Goal: Information Seeking & Learning: Learn about a topic

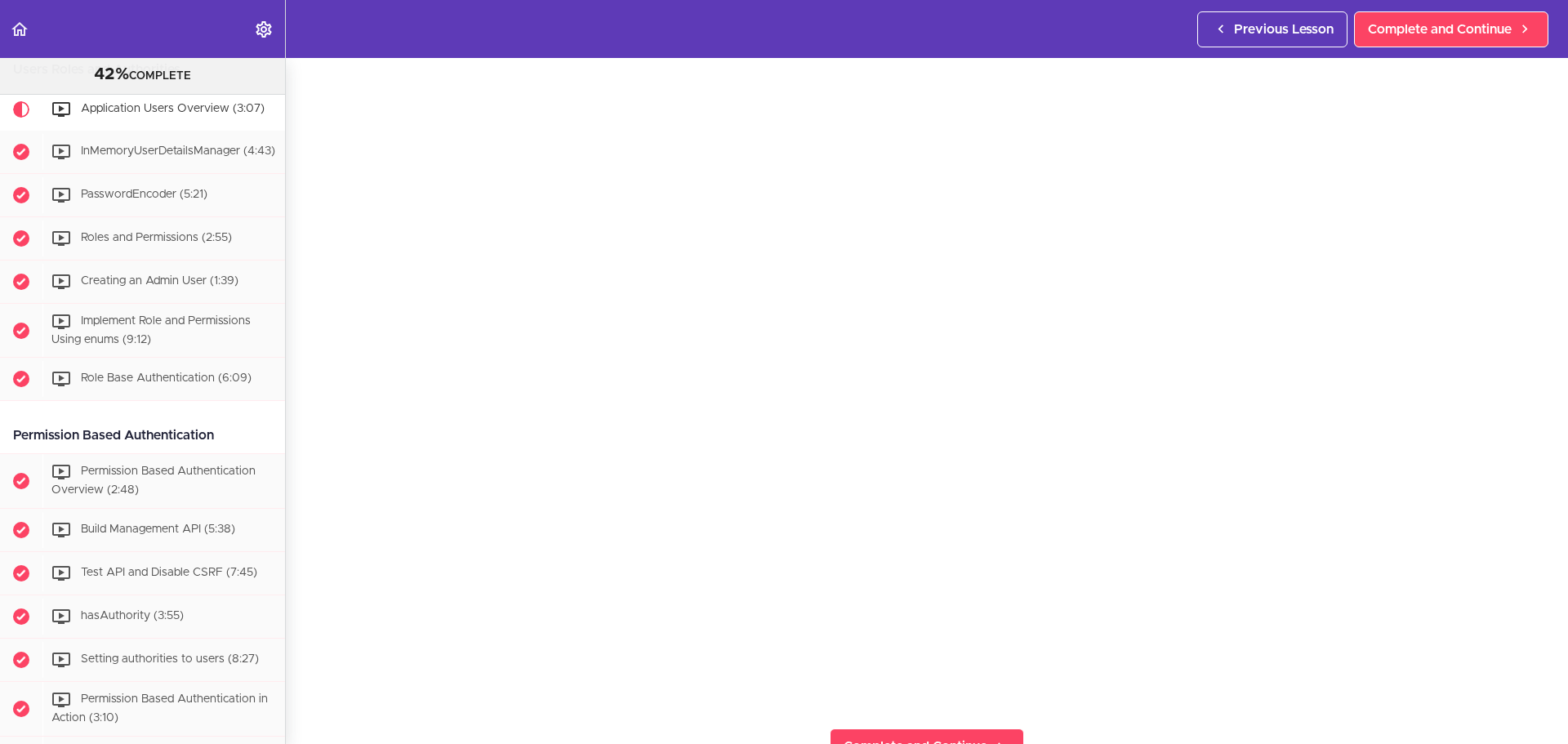
scroll to position [113, 0]
click at [1455, 11] on link "Complete and Continue" at bounding box center [1451, 29] width 194 height 36
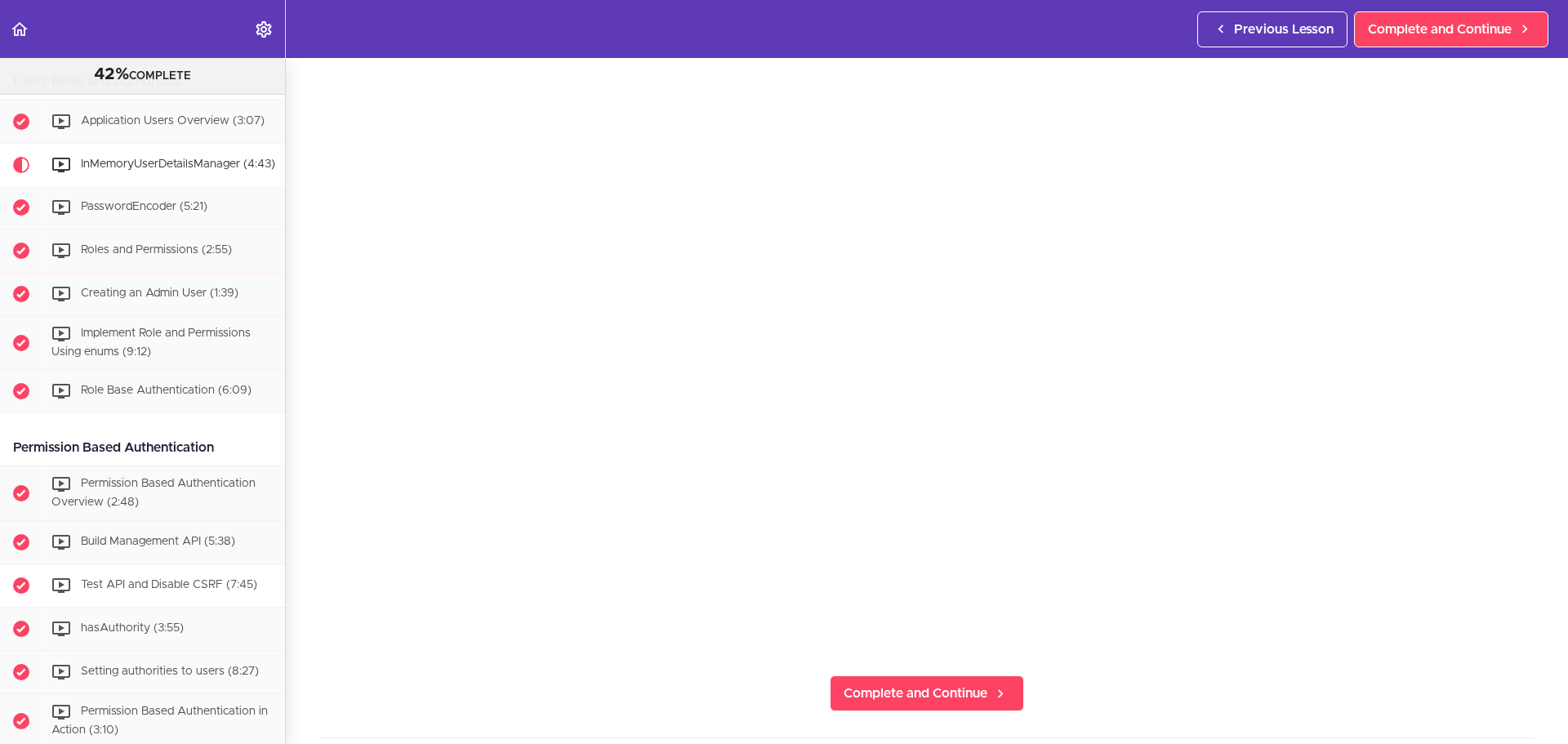
scroll to position [782, 0]
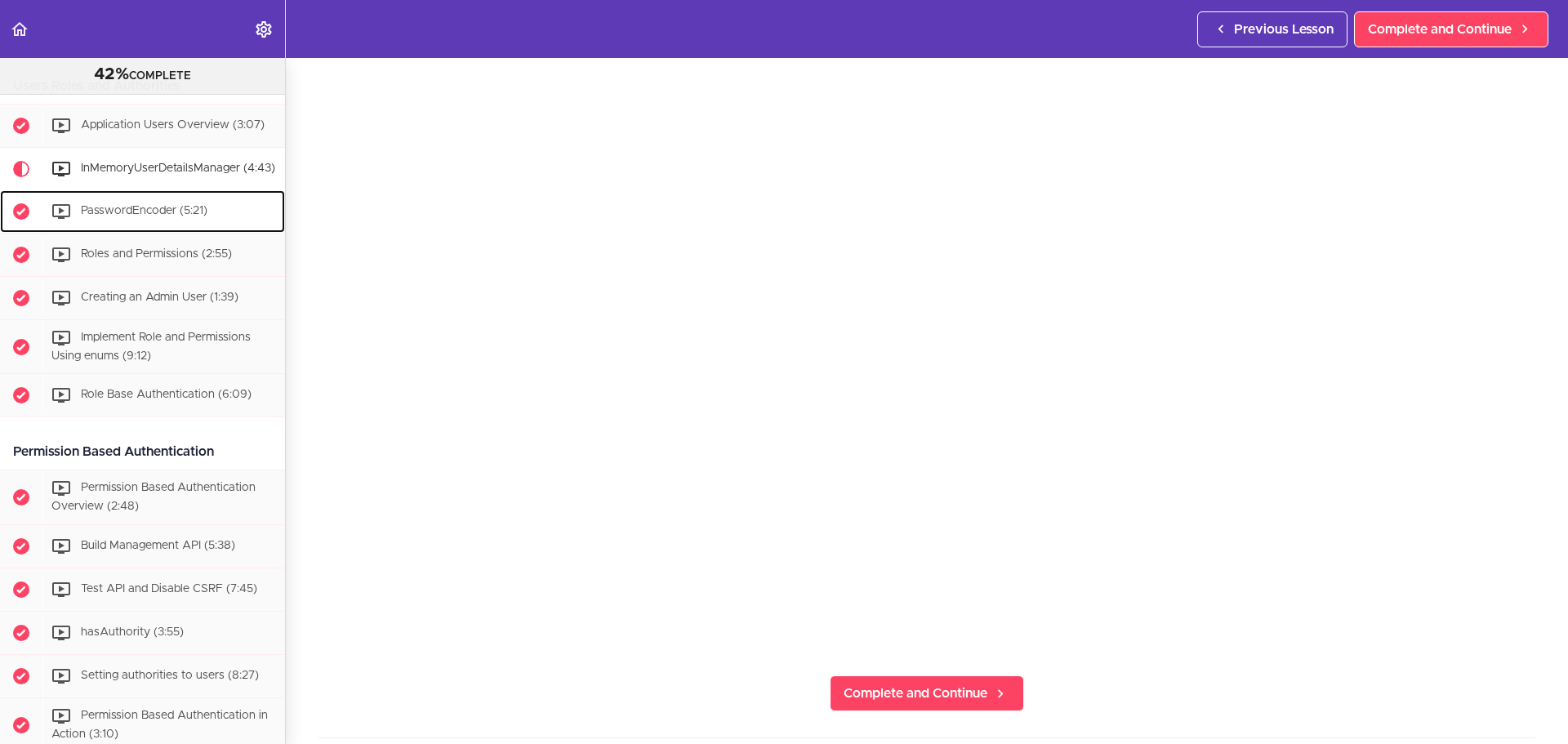
click at [219, 230] on div "PasswordEncoder (5:21)" at bounding box center [164, 211] width 243 height 36
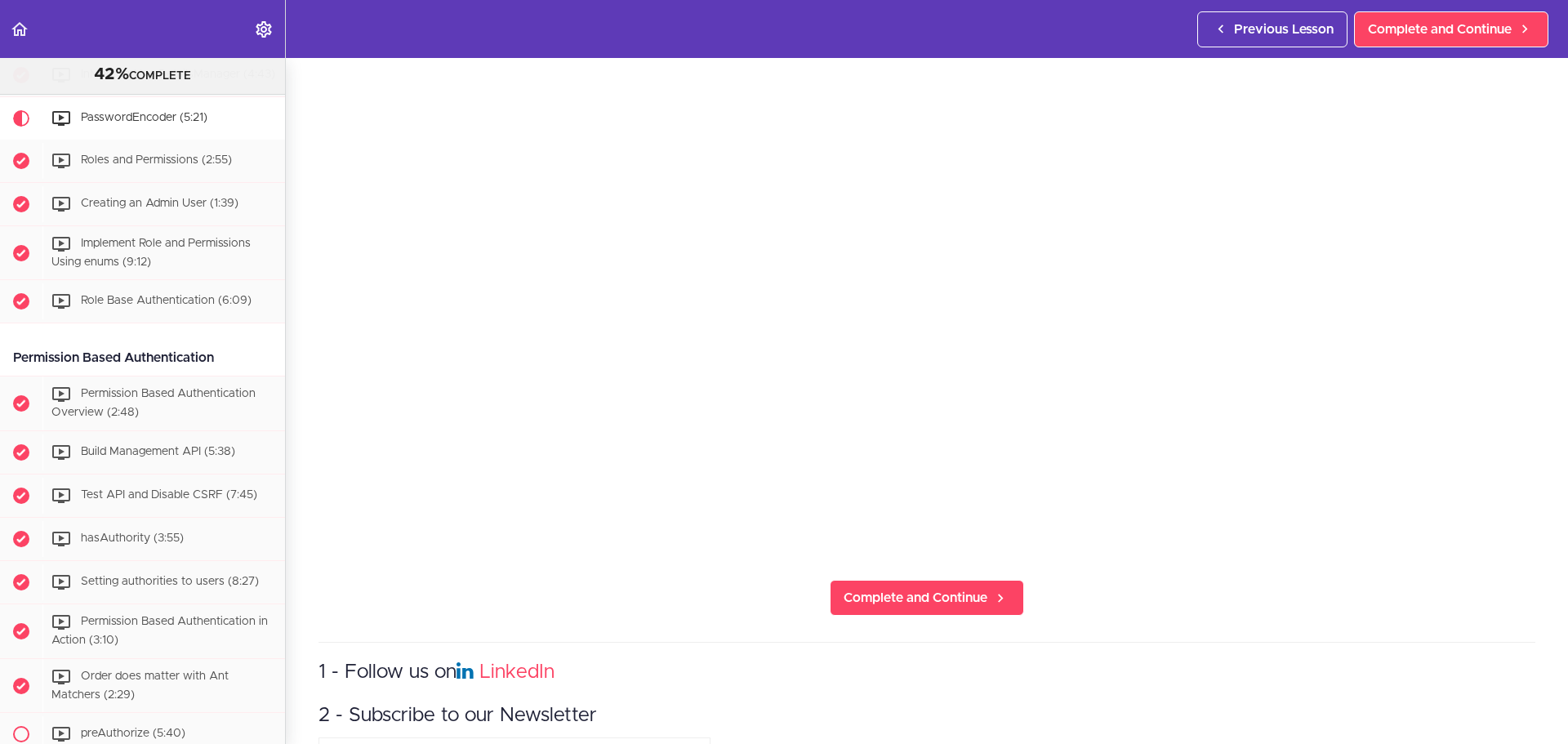
scroll to position [112, 0]
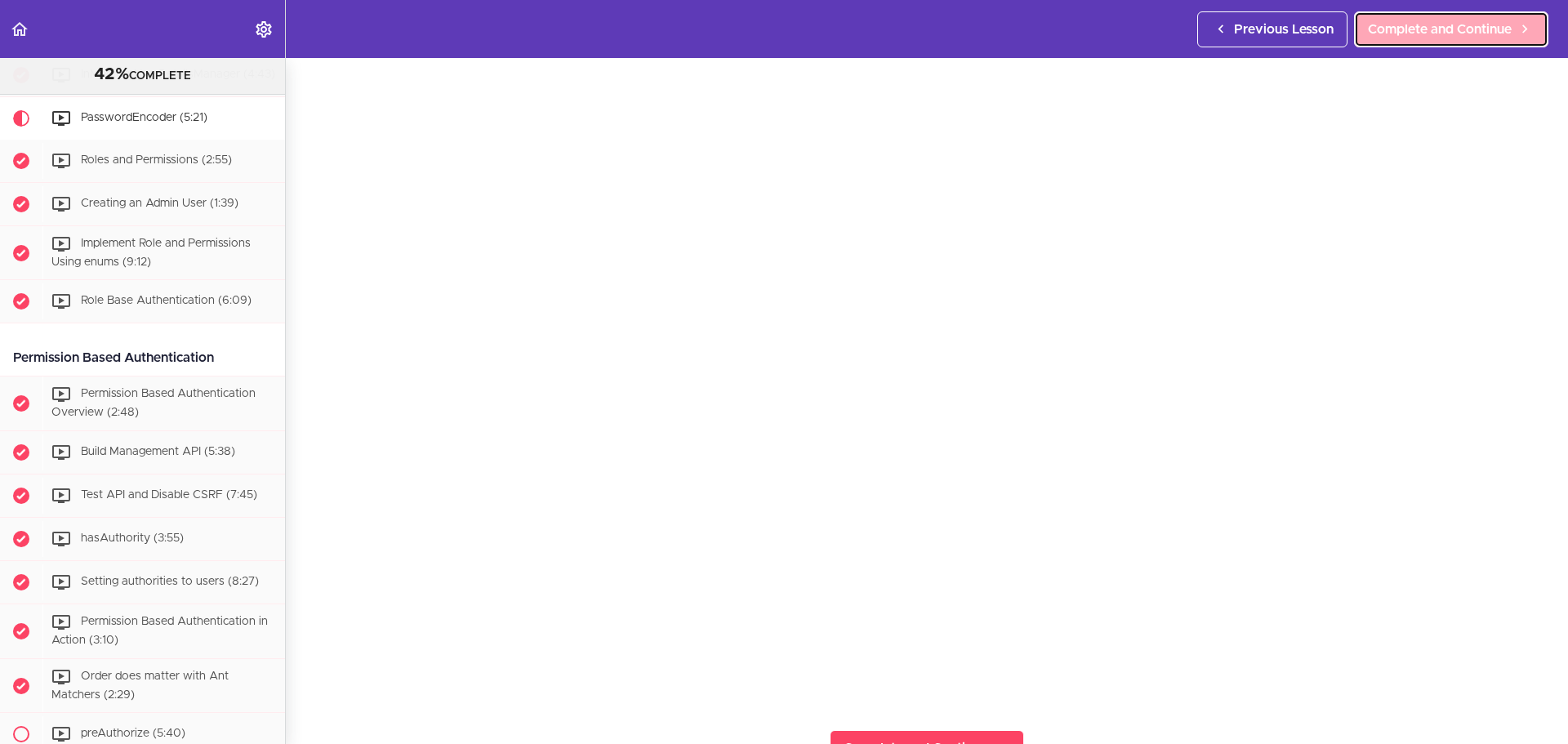
click at [1424, 17] on link "Complete and Continue" at bounding box center [1451, 29] width 194 height 36
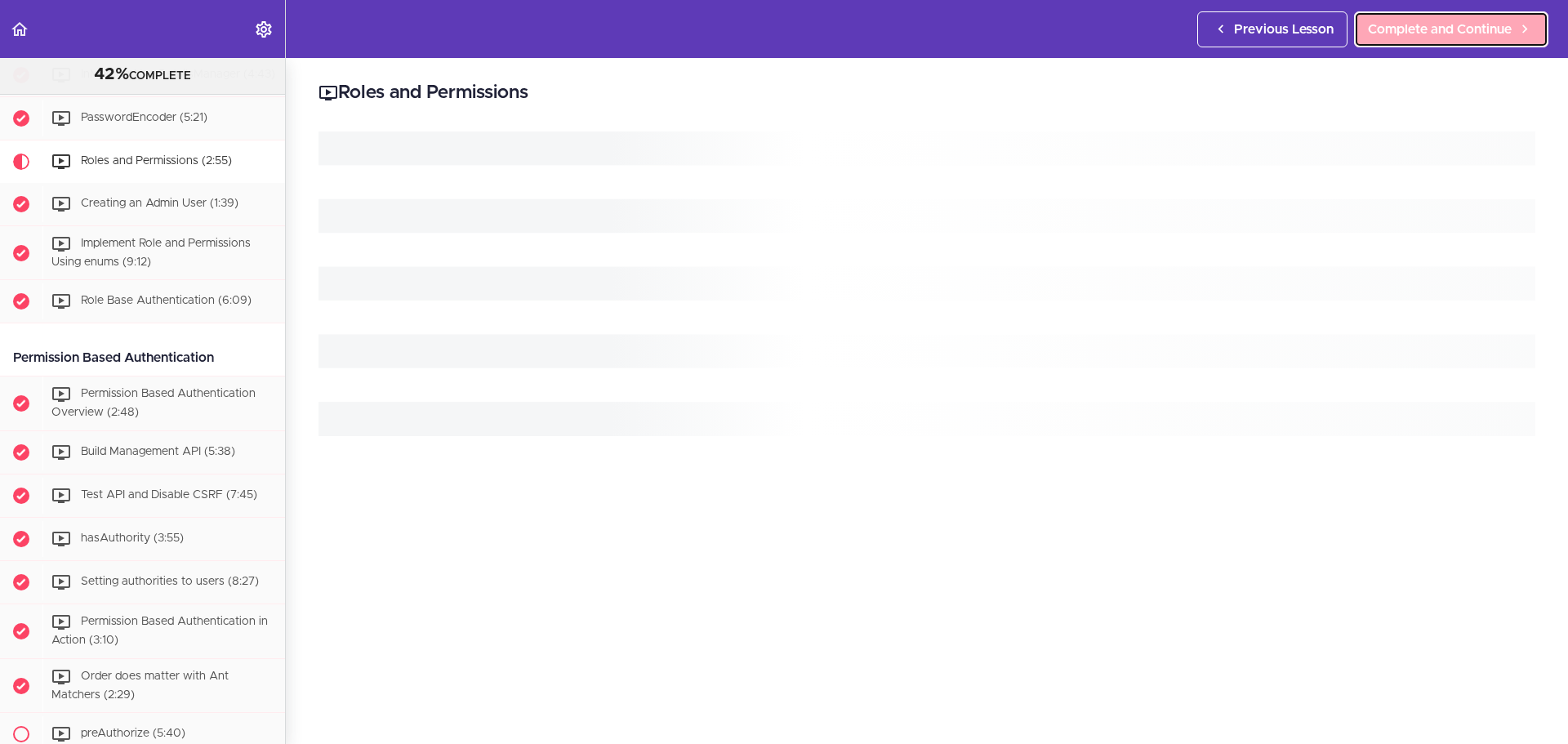
scroll to position [919, 0]
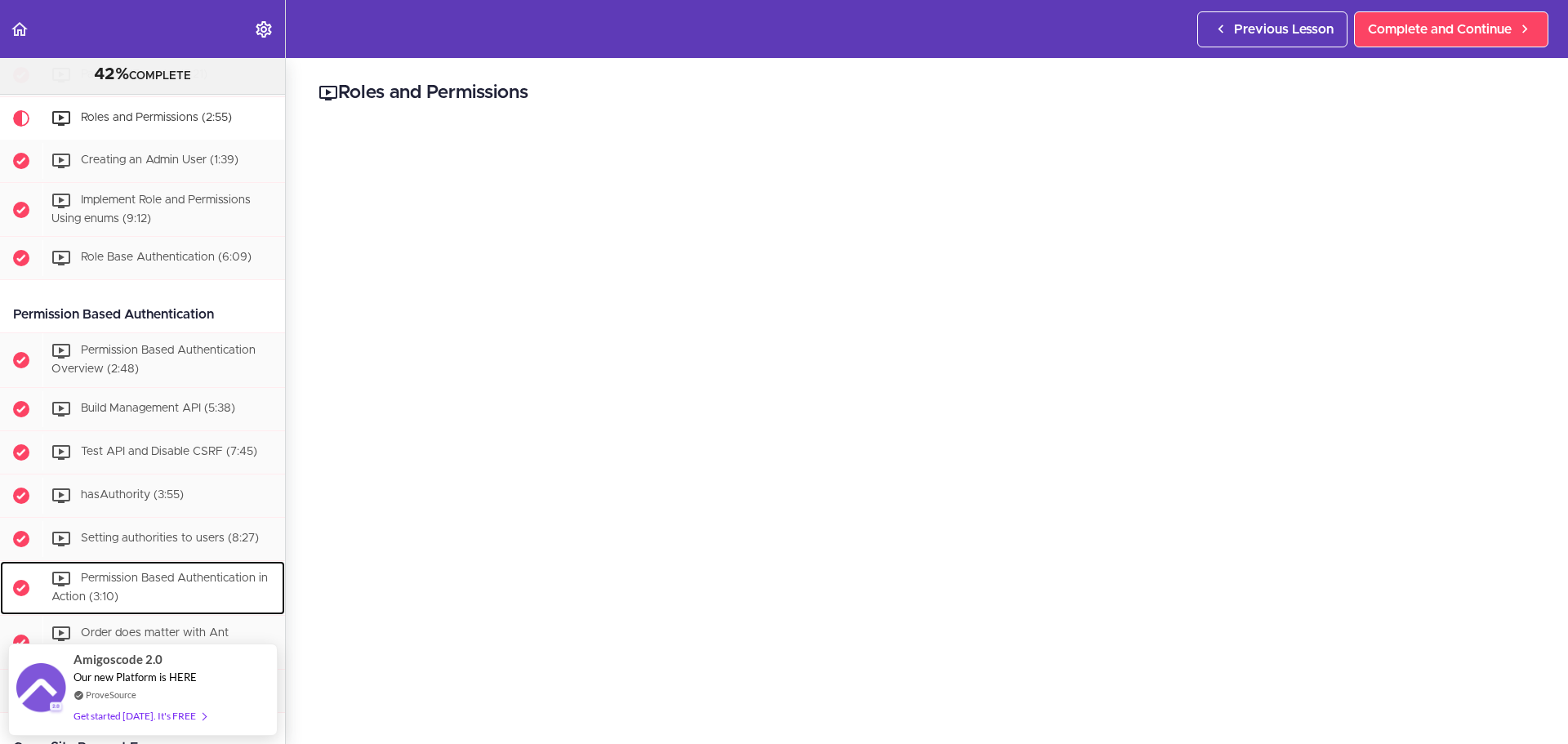
click at [21, 596] on span "Completed item" at bounding box center [21, 587] width 16 height 16
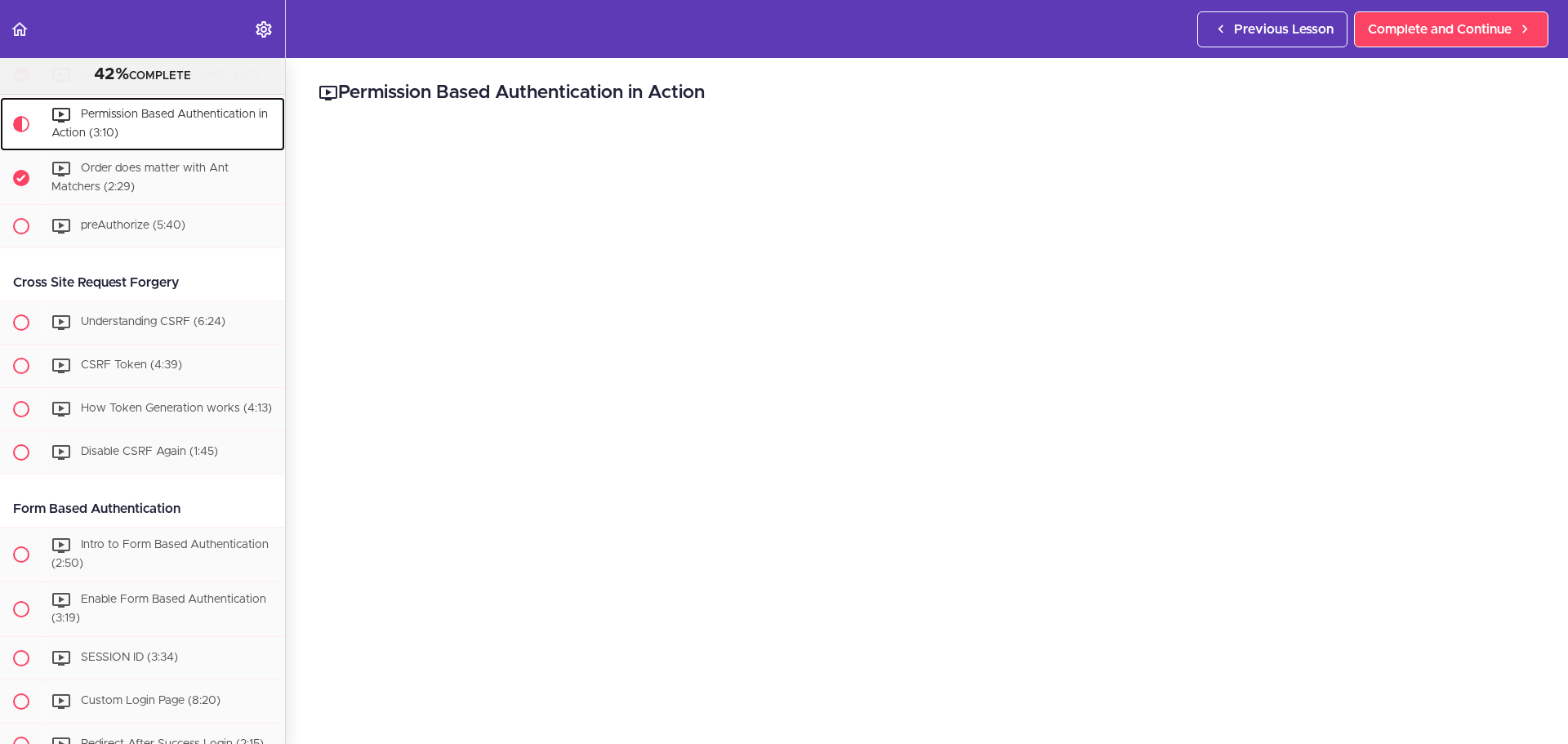
scroll to position [1222, 0]
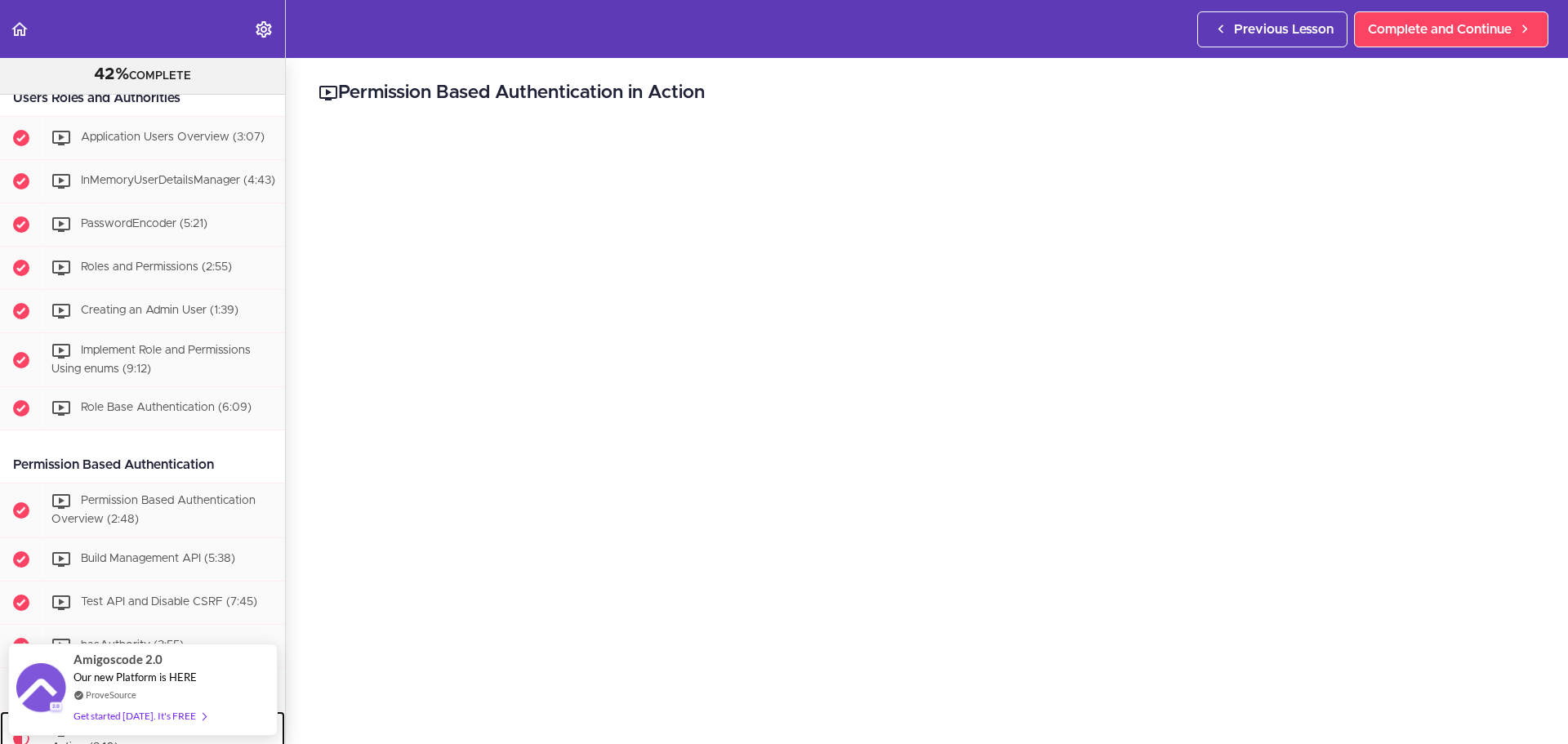
scroll to position [767, 0]
click at [188, 284] on div "Roles and Permissions (2:55)" at bounding box center [164, 270] width 243 height 36
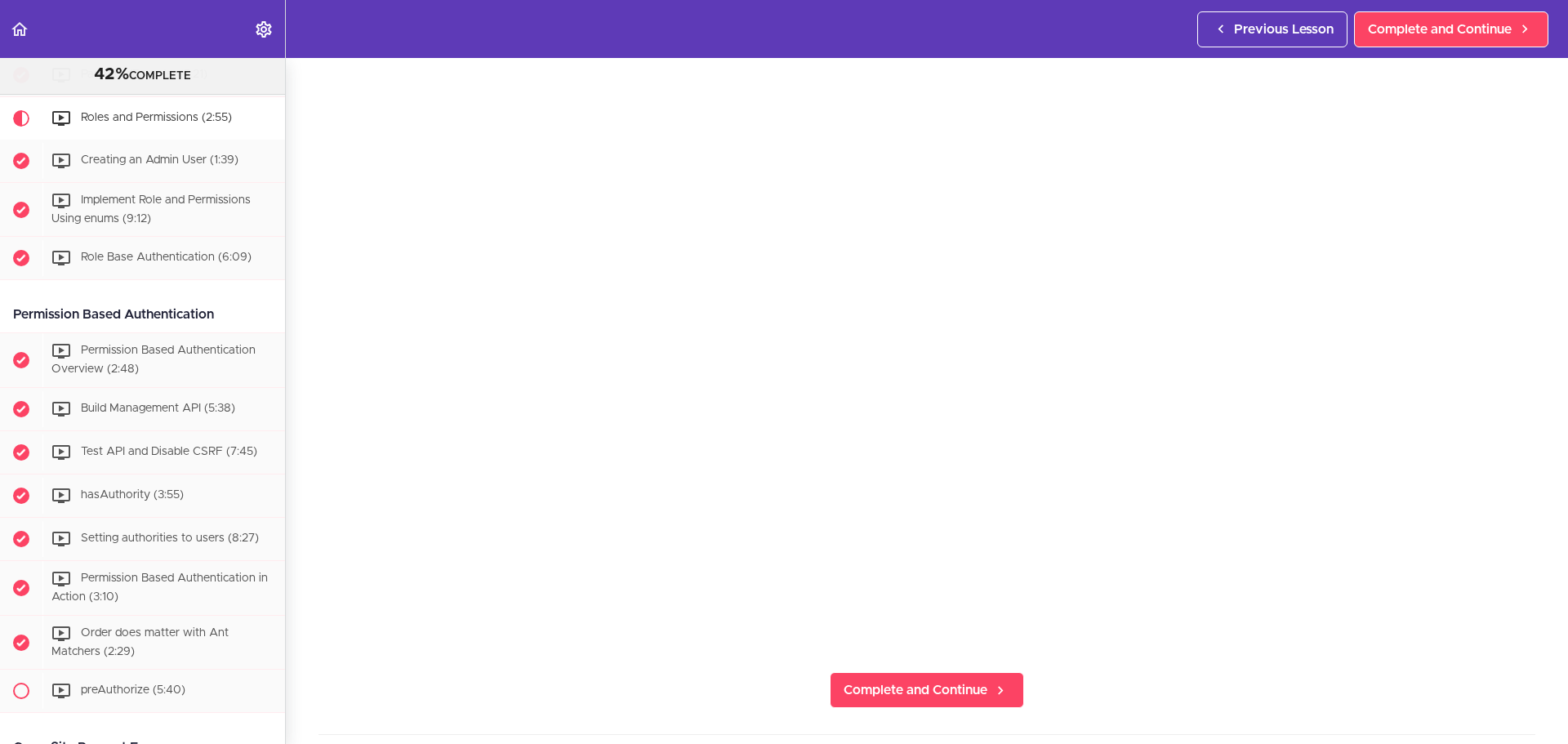
scroll to position [171, 0]
click at [1418, 23] on span "Complete and Continue" at bounding box center [1440, 29] width 144 height 20
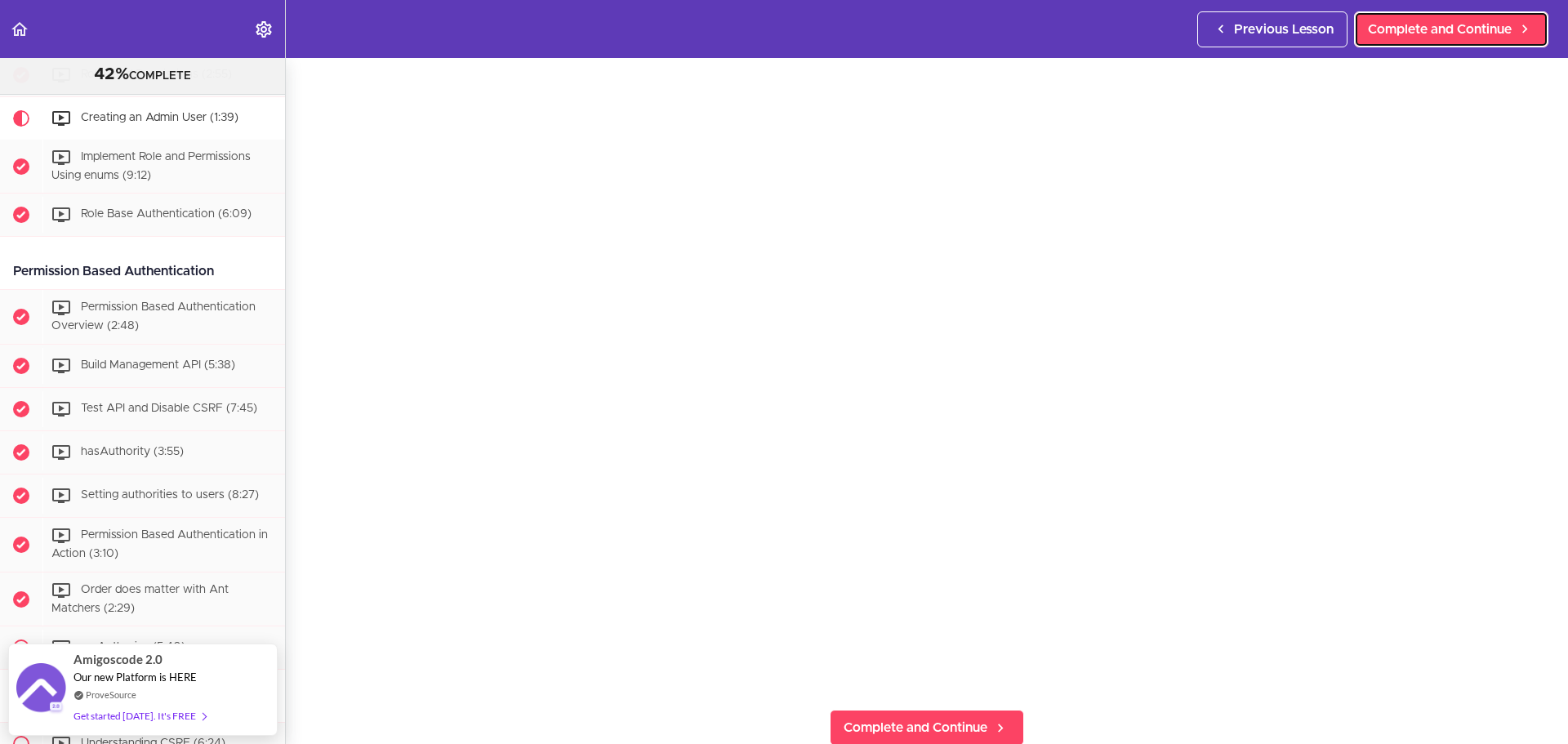
scroll to position [135, 0]
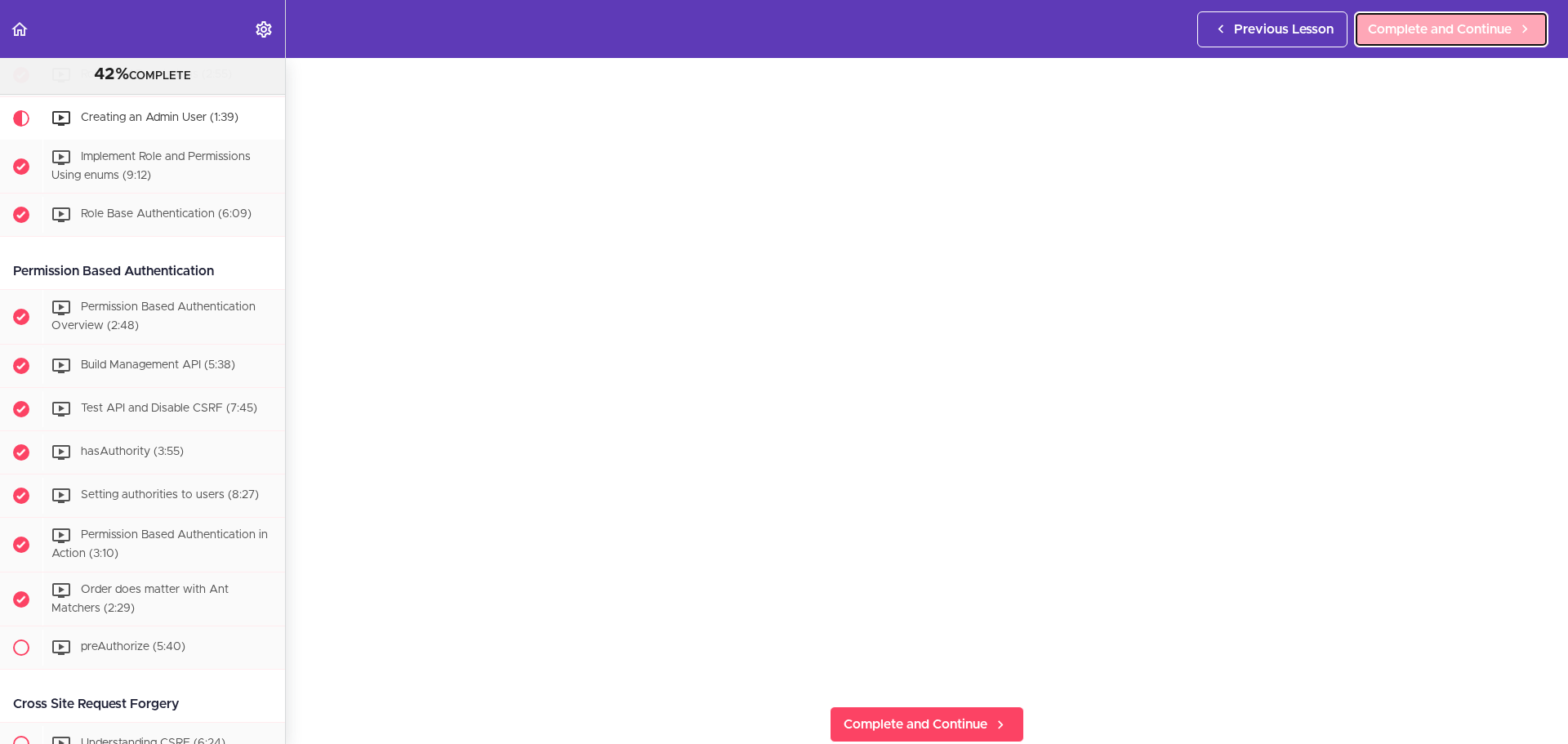
click at [1407, 31] on span "Complete and Continue" at bounding box center [1440, 29] width 144 height 20
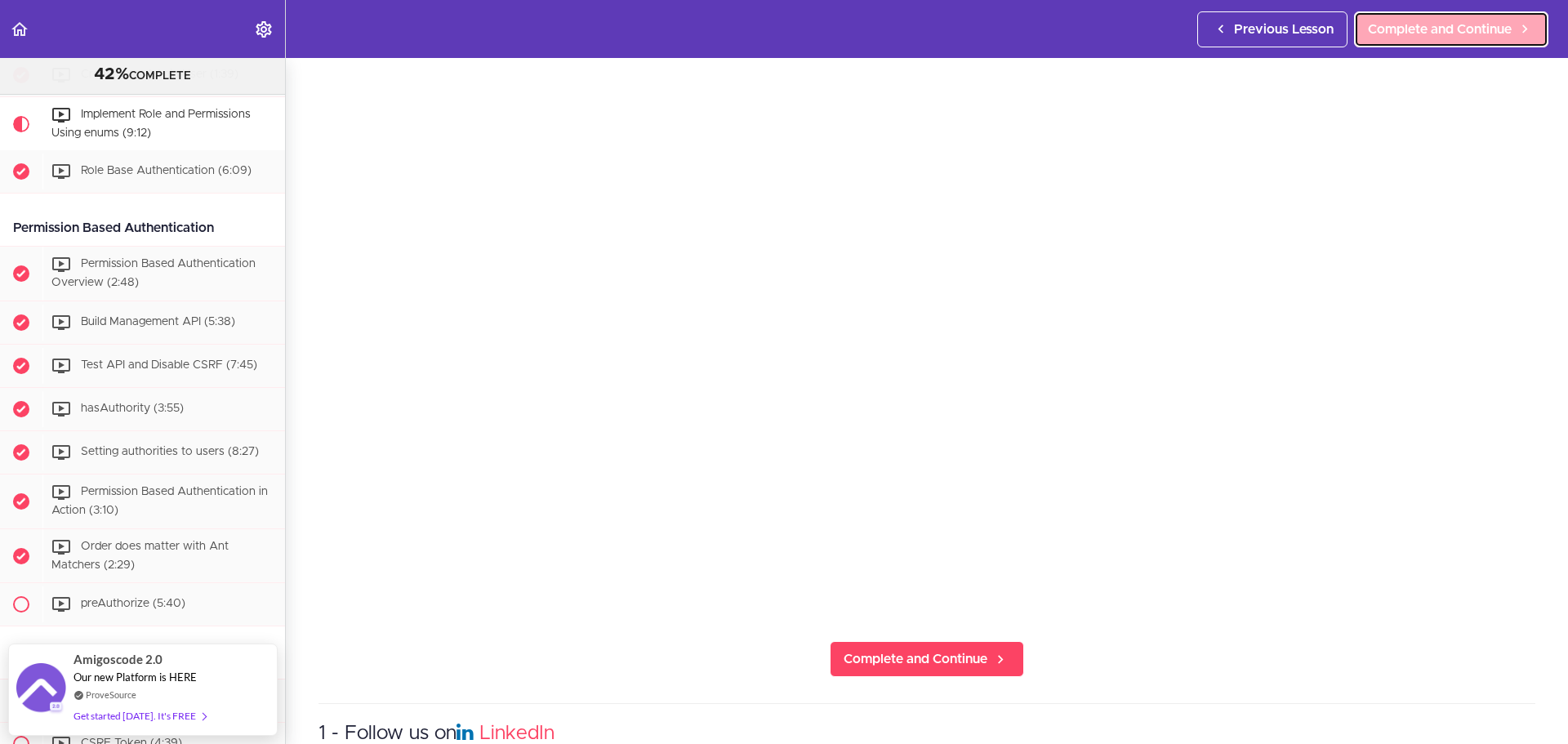
scroll to position [202, 0]
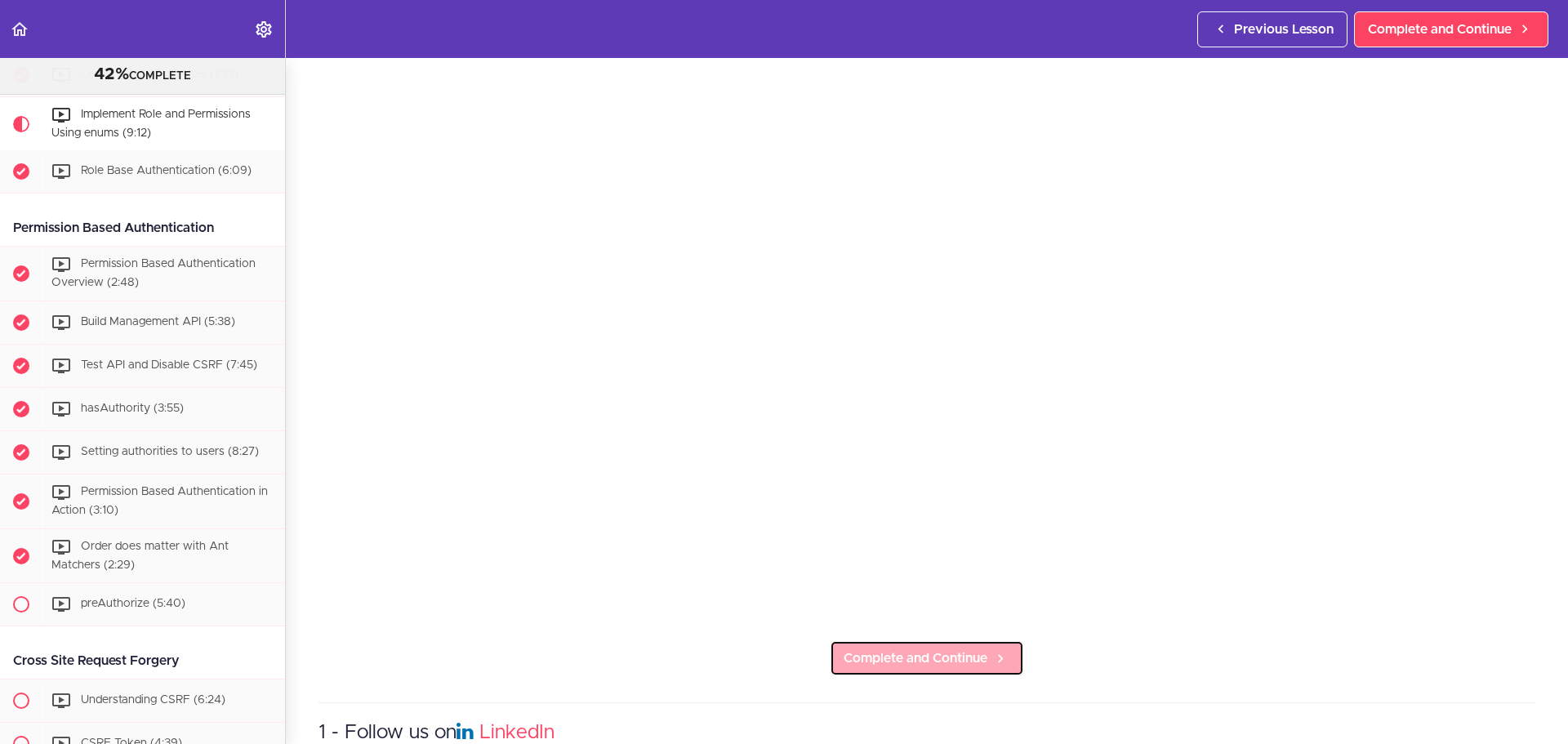
click at [868, 654] on span "Complete and Continue" at bounding box center [916, 658] width 144 height 20
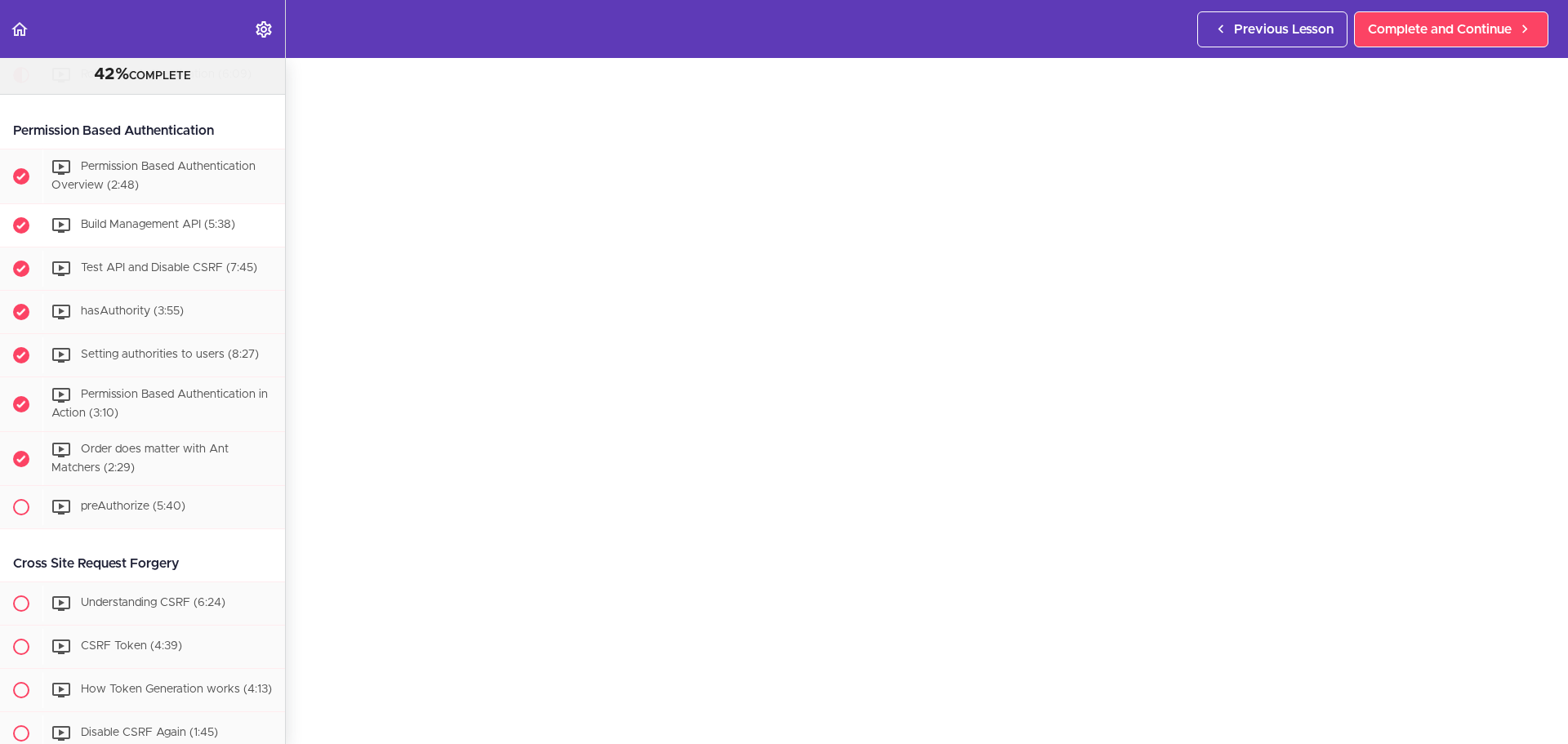
scroll to position [1142, 0]
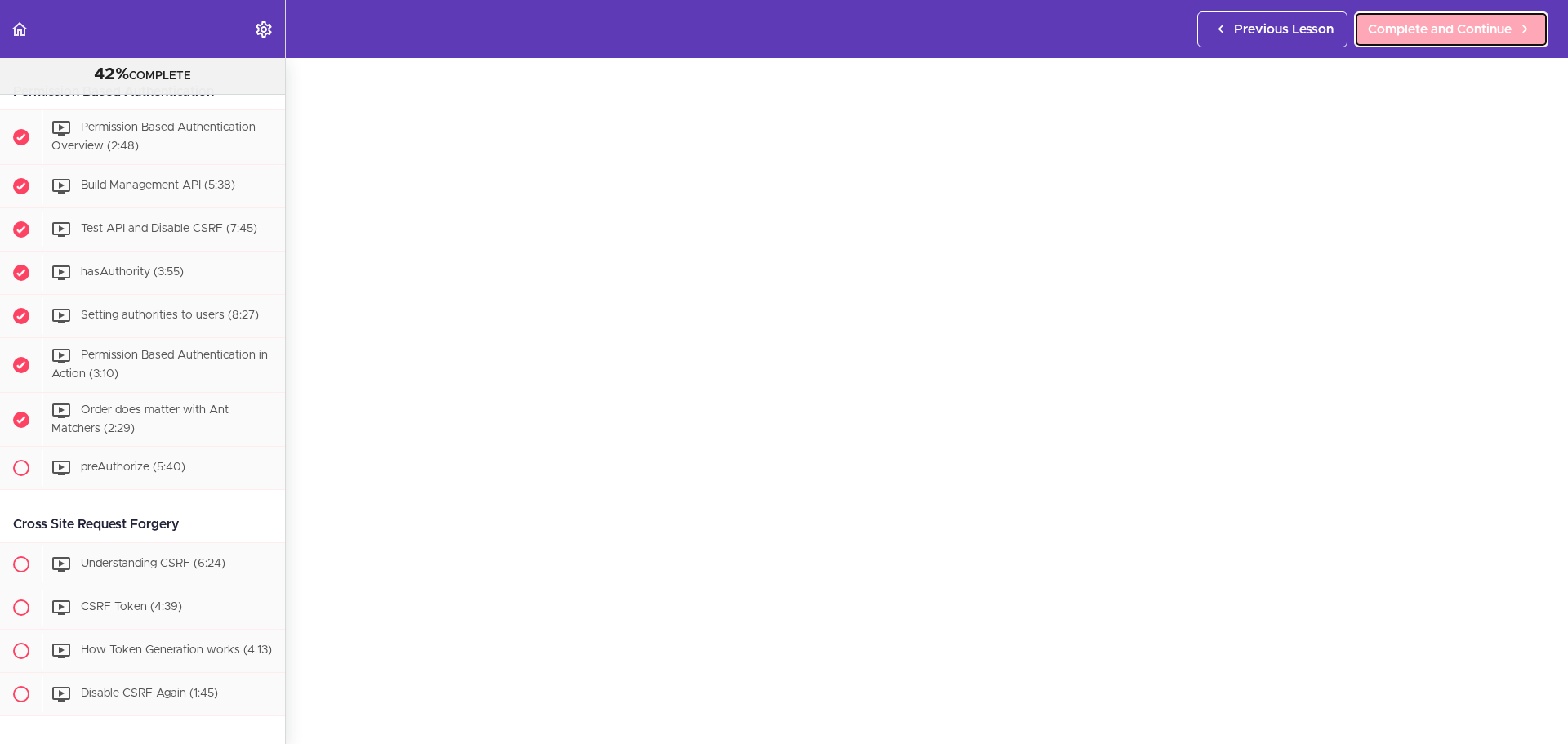
click at [1392, 22] on span "Complete and Continue" at bounding box center [1440, 29] width 144 height 20
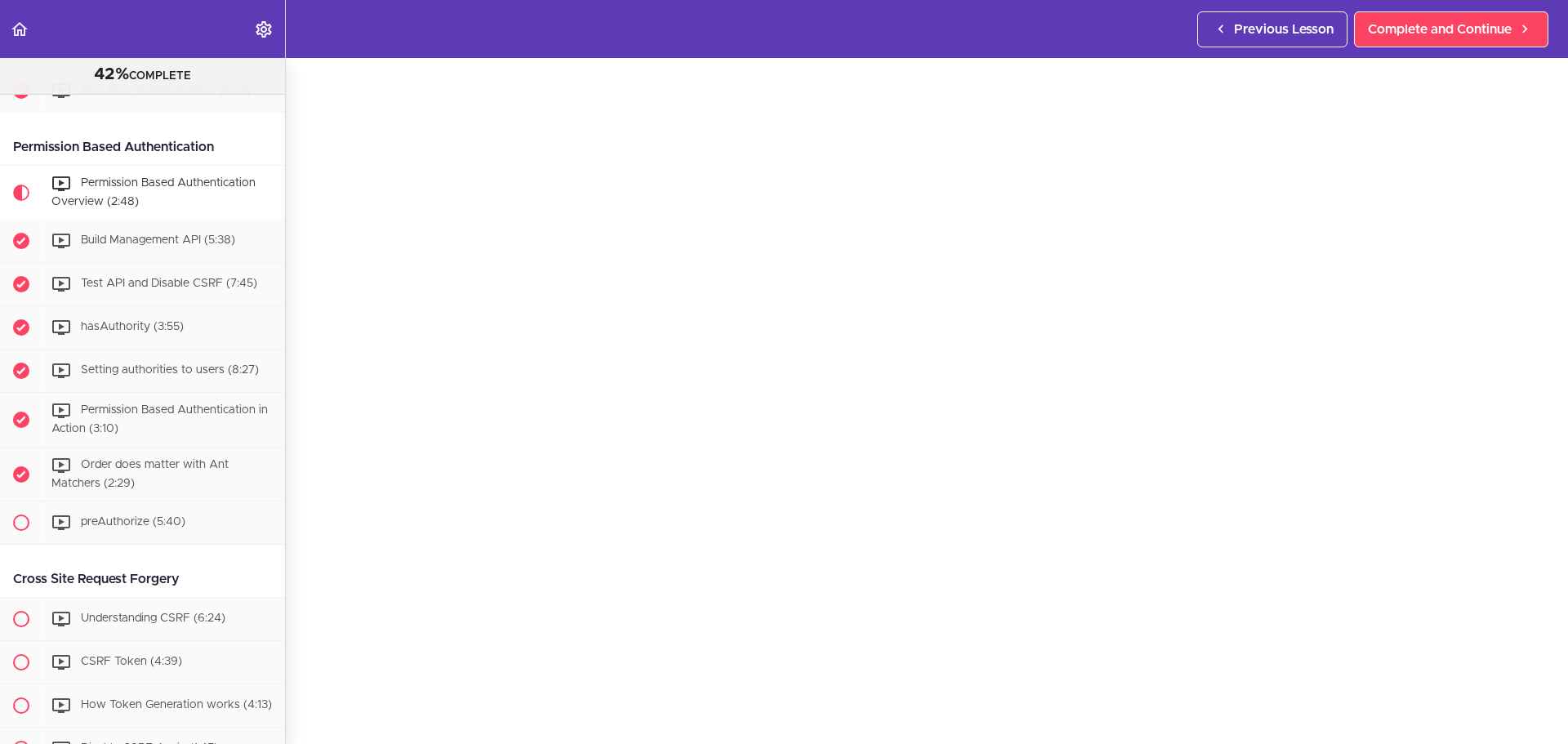
scroll to position [64, 0]
click at [1484, 36] on span "Complete and Continue" at bounding box center [1440, 29] width 144 height 20
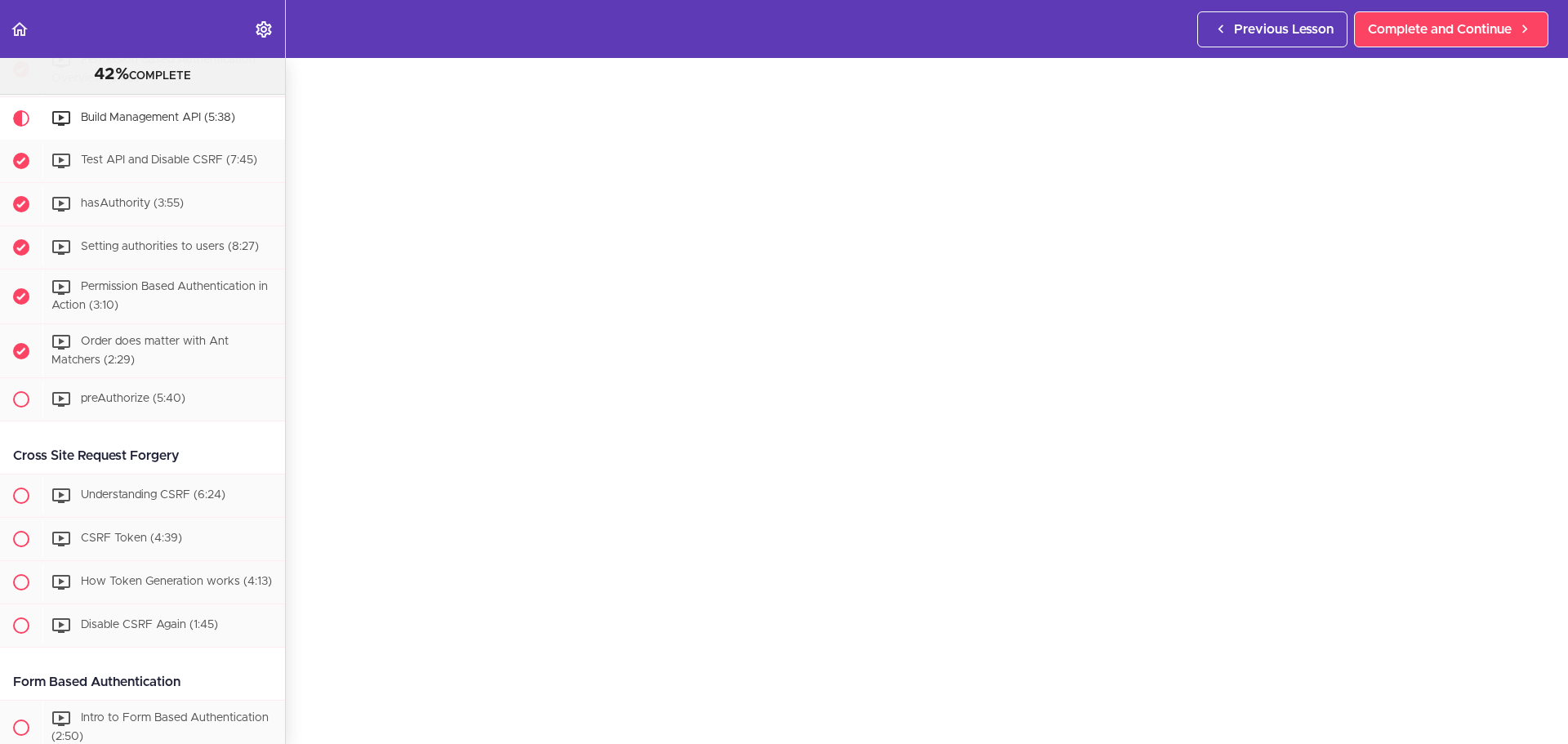
scroll to position [62, 0]
click at [1463, 30] on span "Complete and Continue" at bounding box center [1440, 29] width 144 height 20
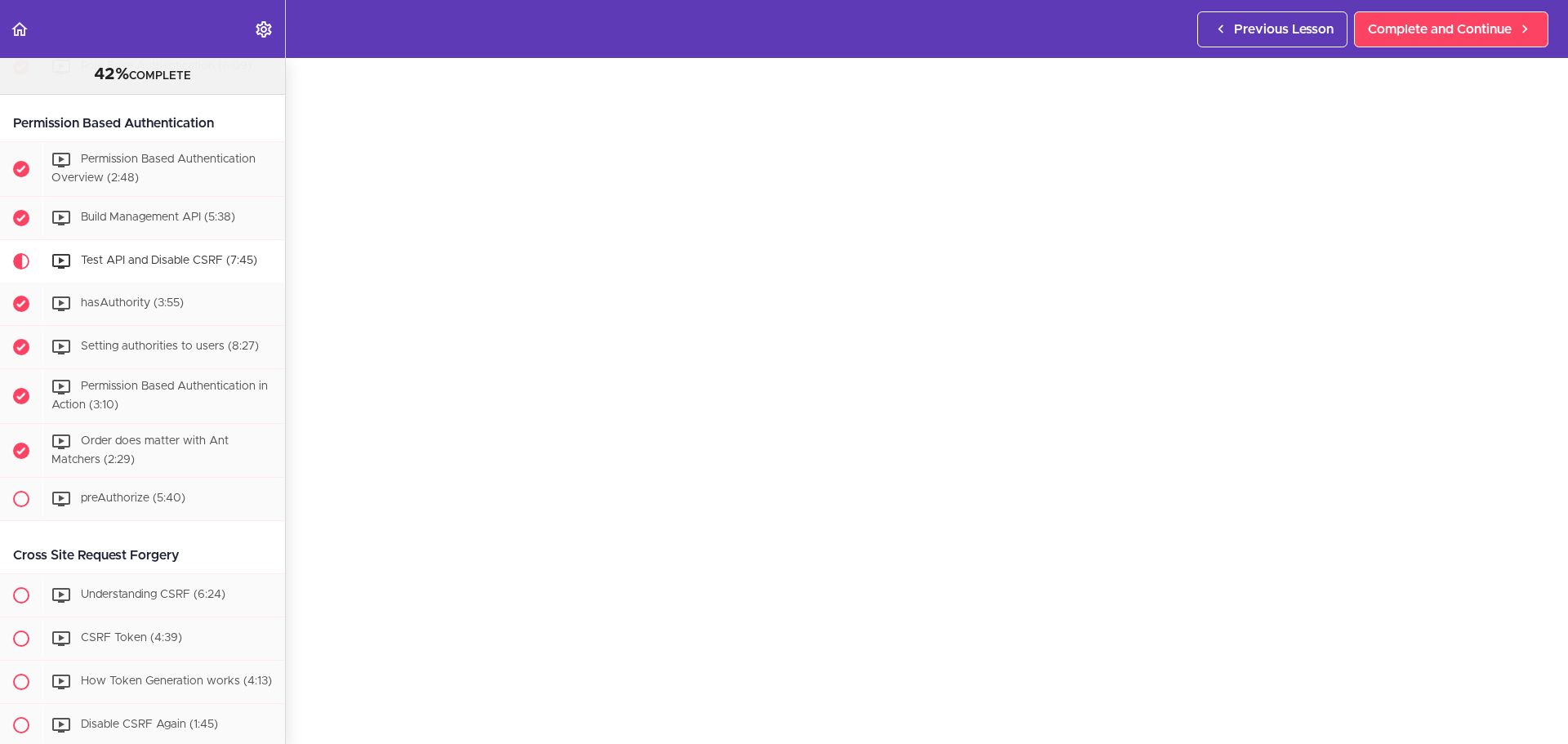
scroll to position [43, 0]
click at [146, 318] on div "hasAuthority (3:55)" at bounding box center [164, 303] width 243 height 36
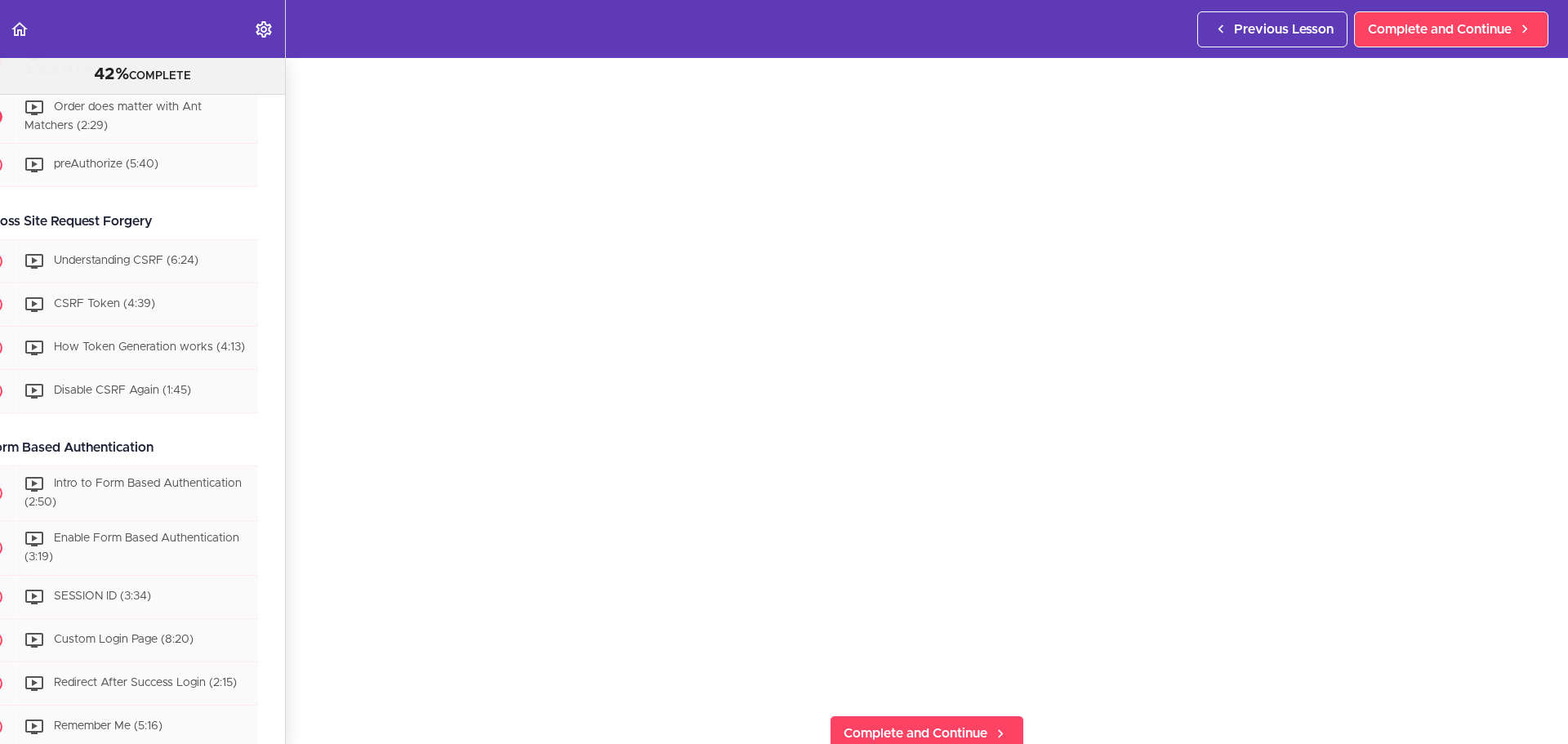
scroll to position [1446, 0]
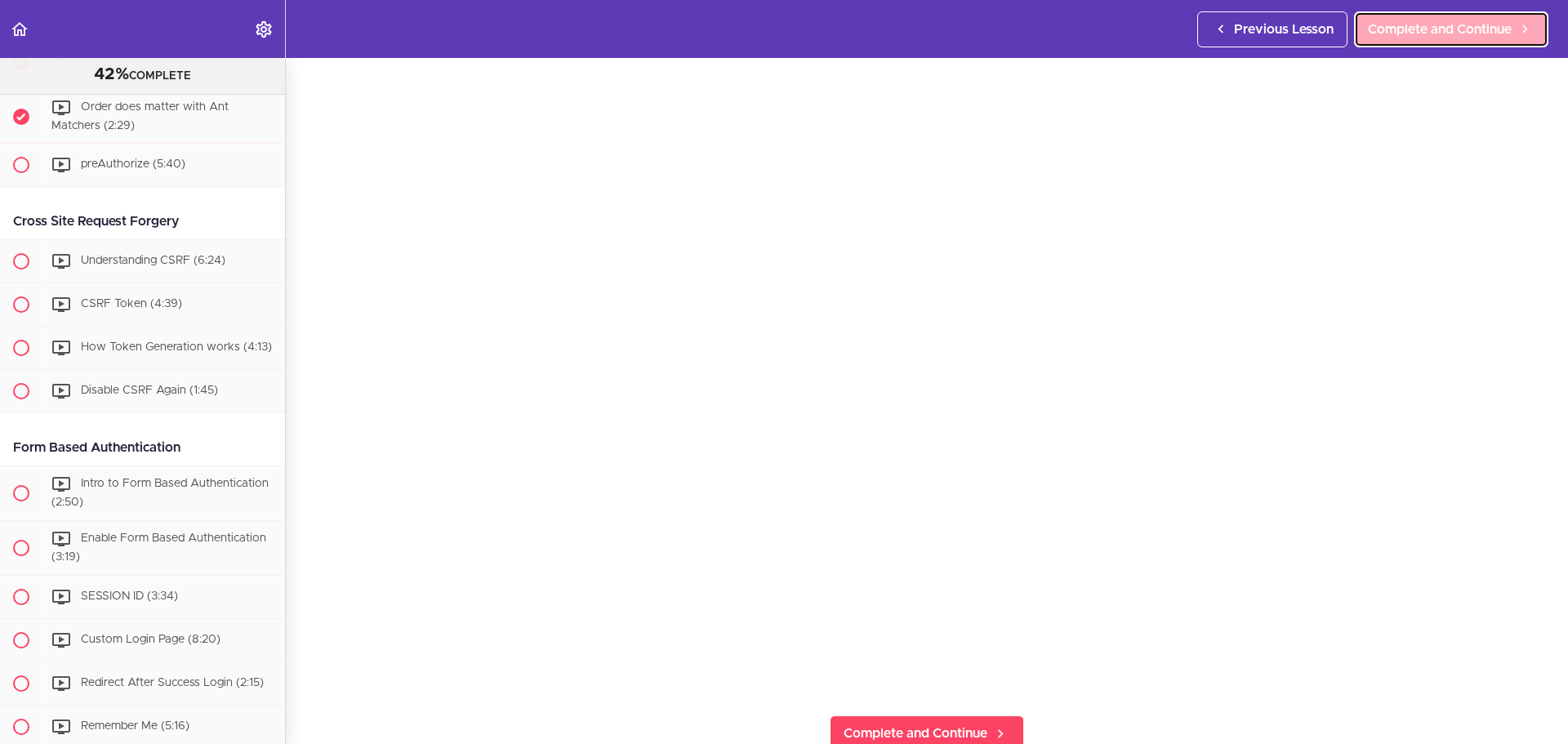
click at [1441, 23] on span "Complete and Continue" at bounding box center [1440, 29] width 144 height 20
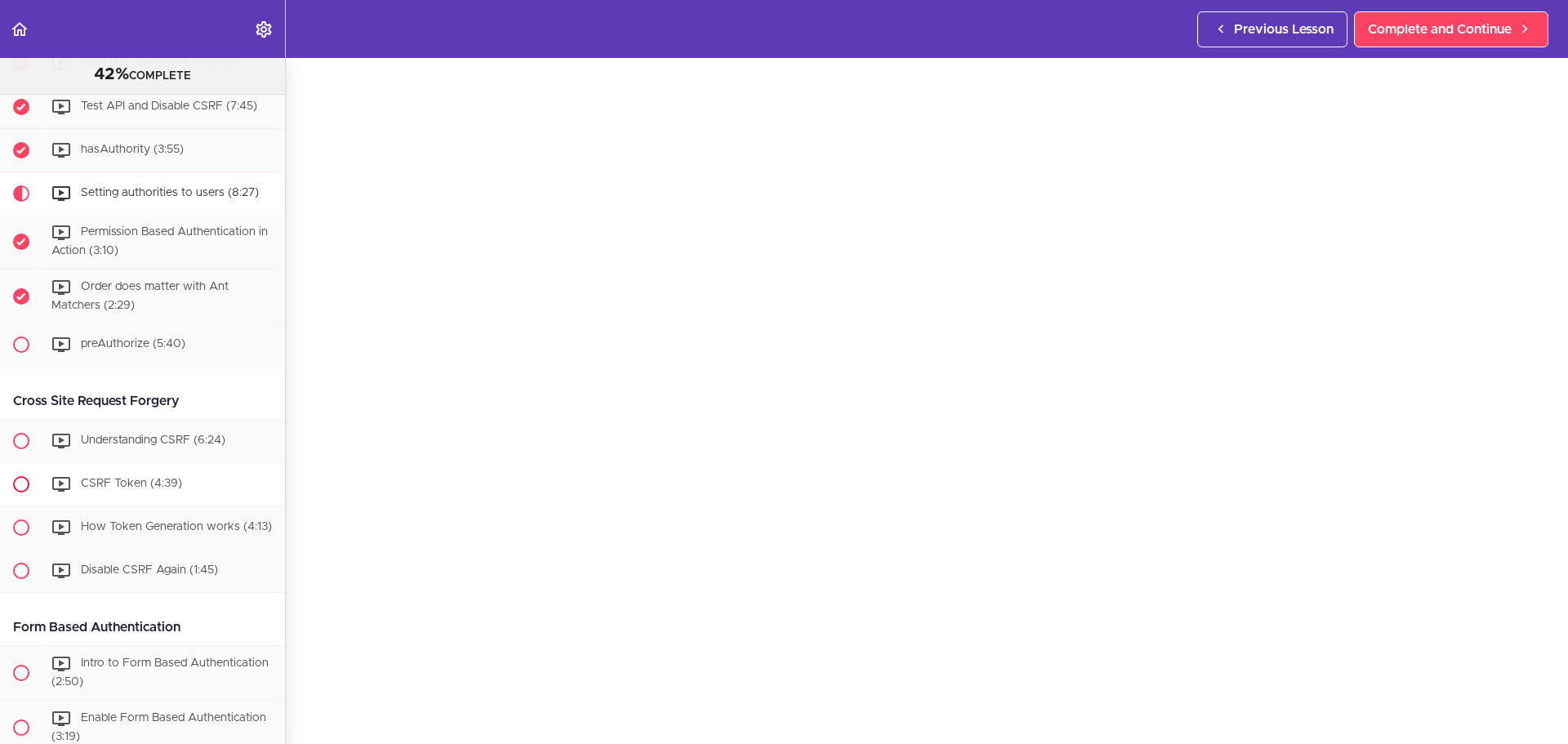
scroll to position [1264, 0]
